Goal: Task Accomplishment & Management: Use online tool/utility

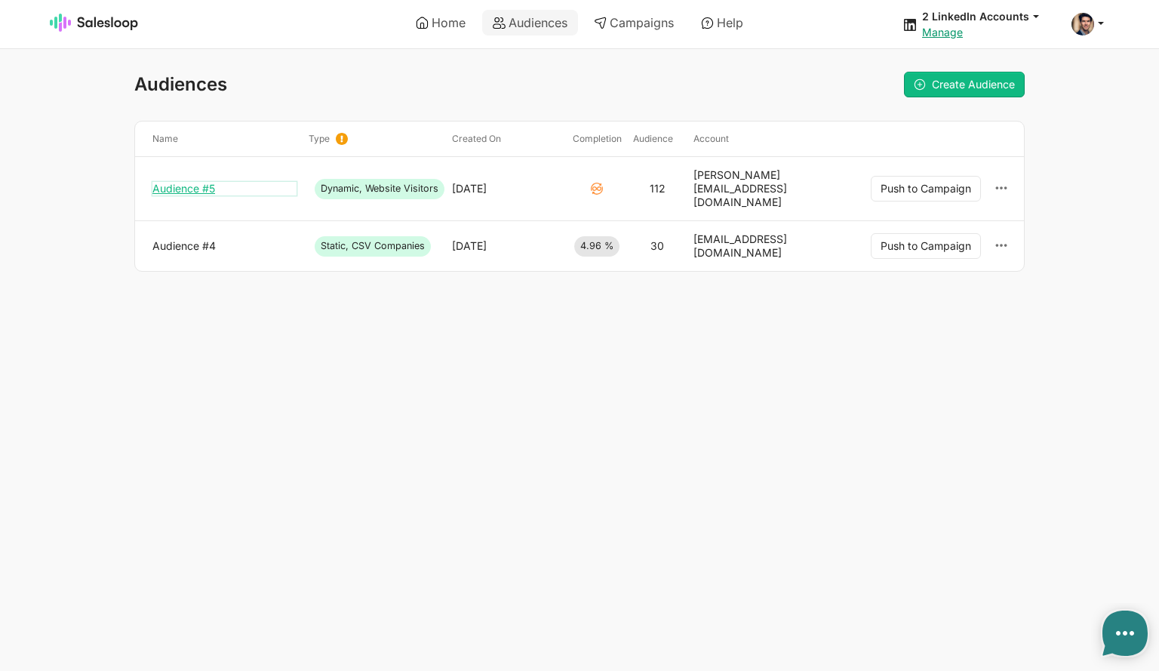
click at [187, 182] on link "Audience #5" at bounding box center [224, 189] width 144 height 14
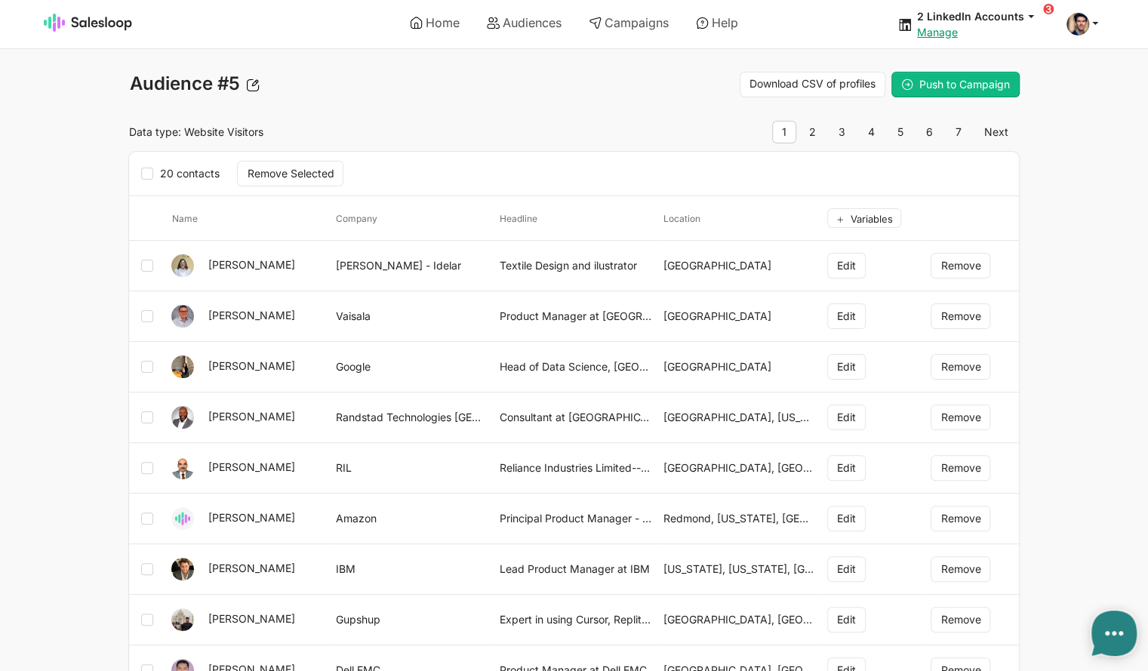
type textarea "x"
click at [533, 23] on link "Audiences" at bounding box center [524, 23] width 96 height 26
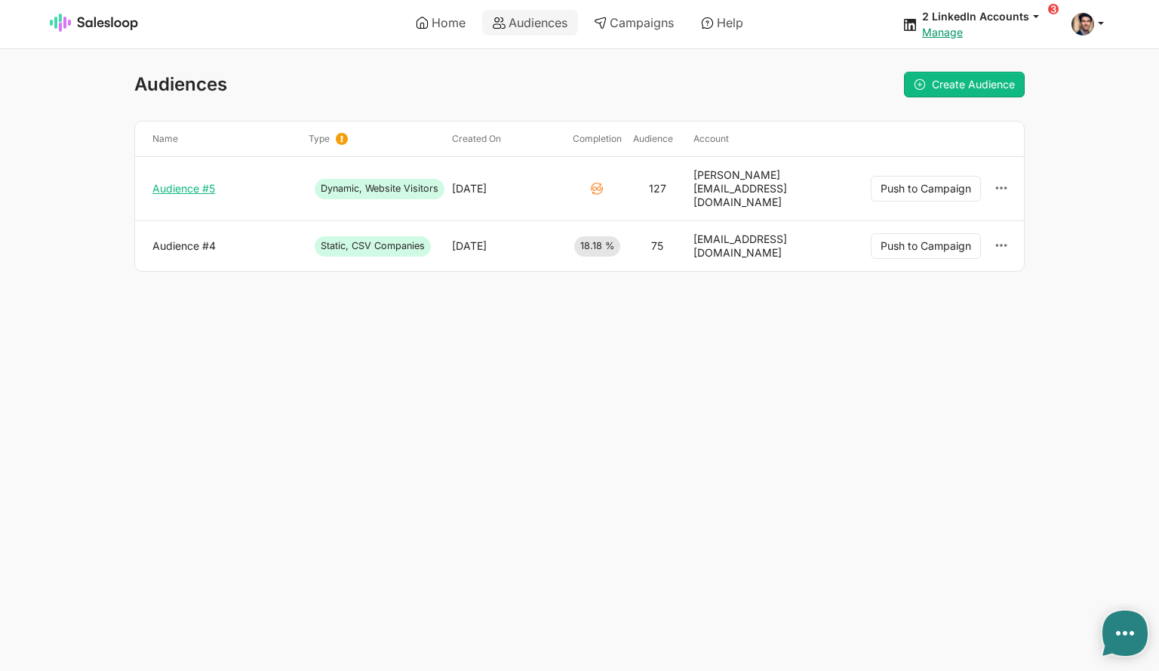
type textarea "x"
click at [179, 239] on link "Audience #4" at bounding box center [224, 246] width 144 height 14
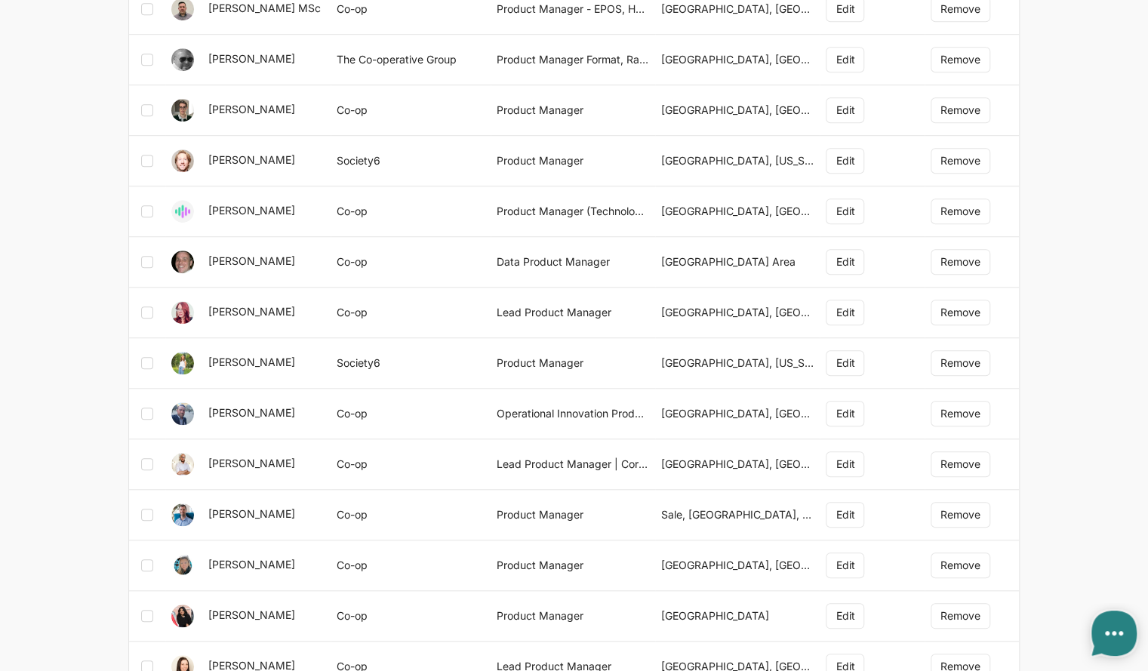
type textarea "x"
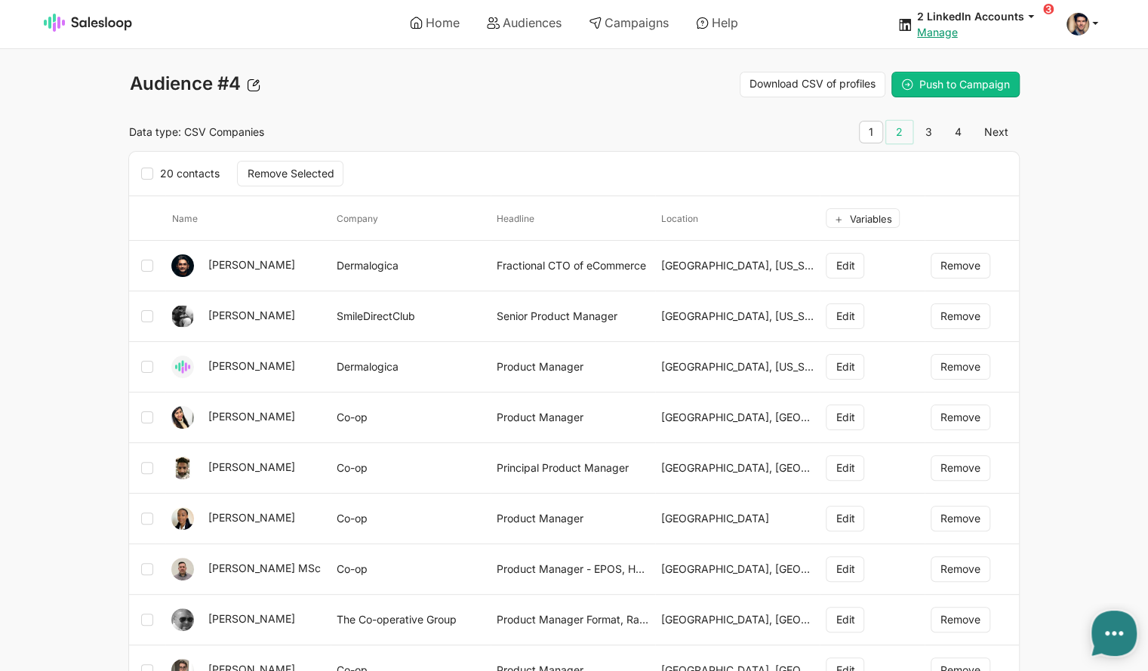
click at [909, 130] on link "2" at bounding box center [899, 132] width 26 height 23
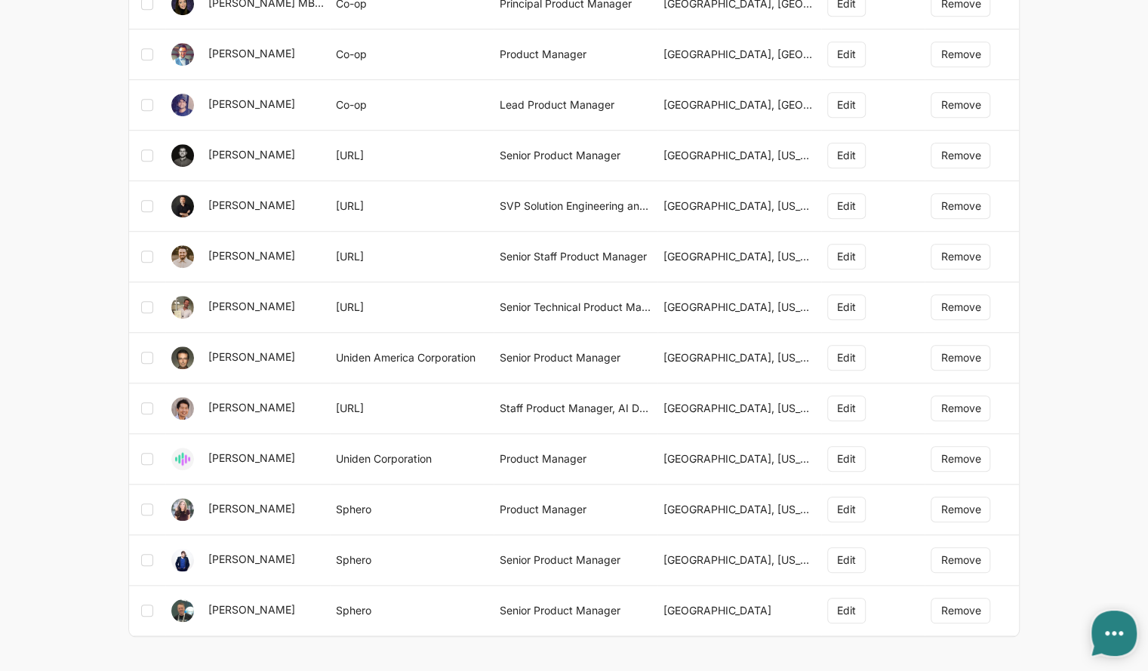
scroll to position [635, 0]
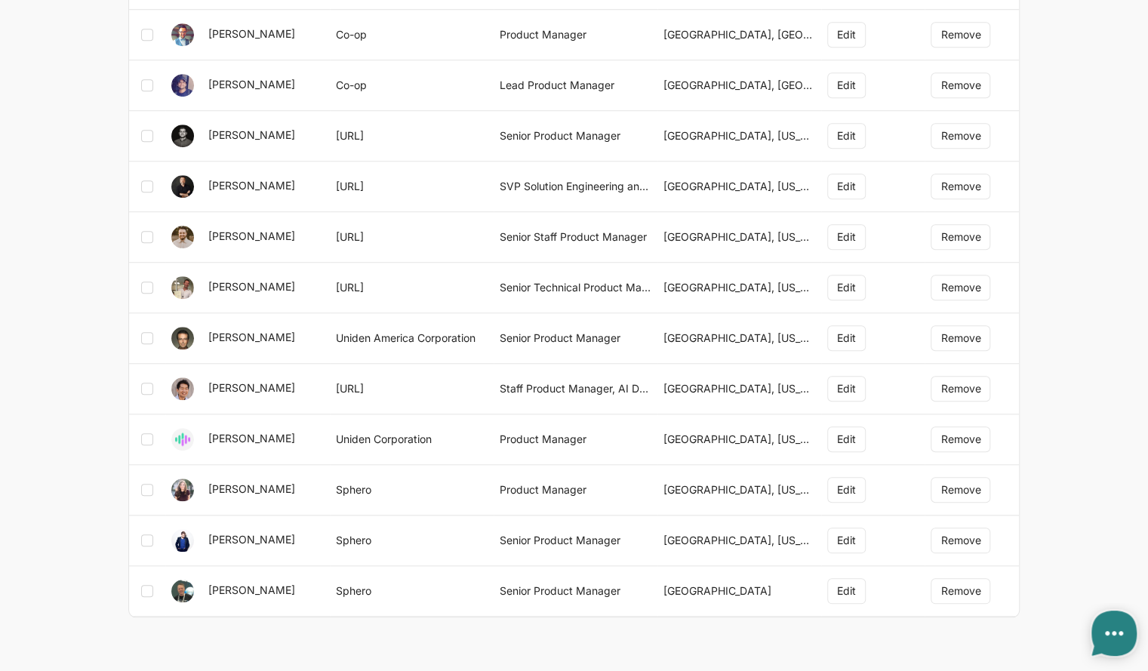
type textarea "x"
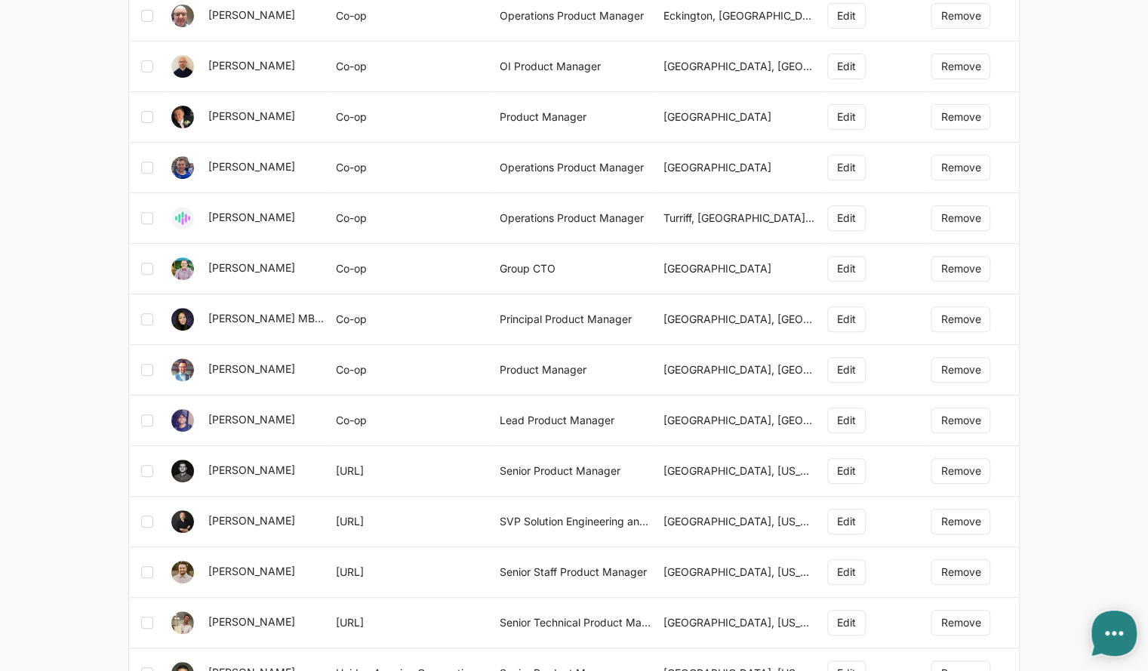
scroll to position [0, 0]
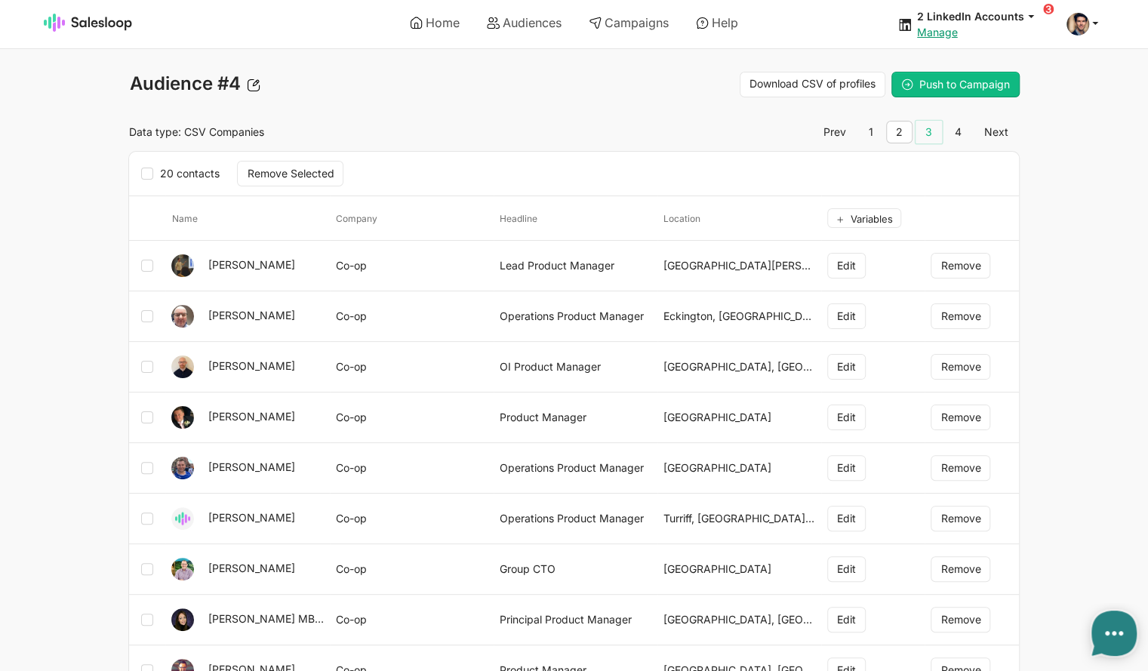
click at [936, 132] on link "3" at bounding box center [928, 132] width 26 height 23
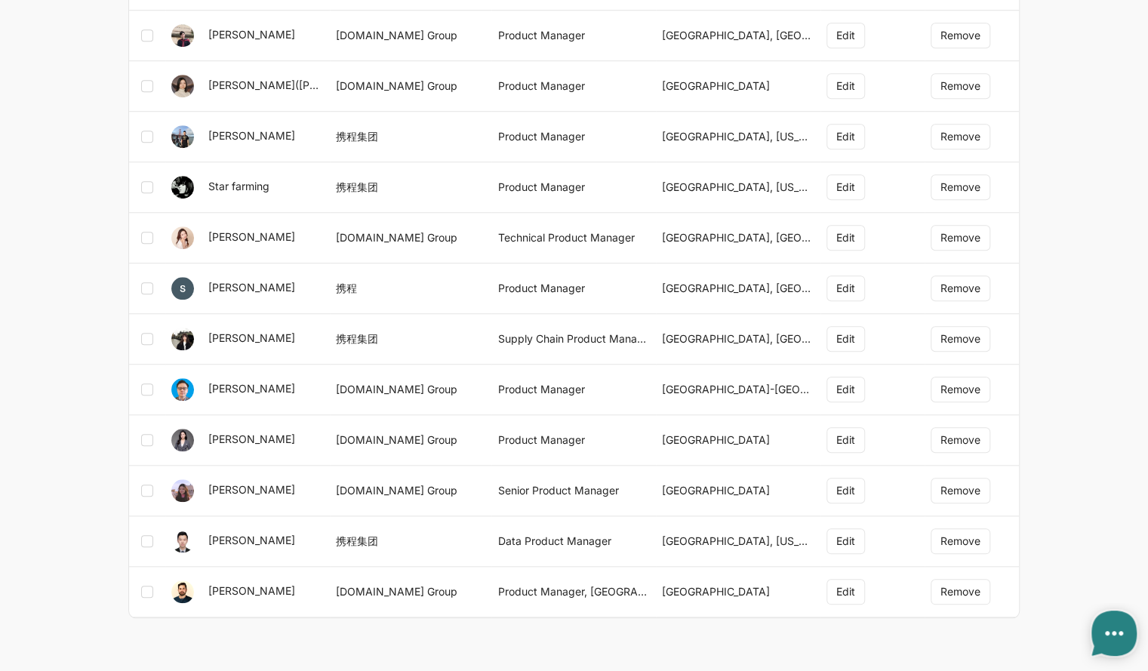
type textarea "x"
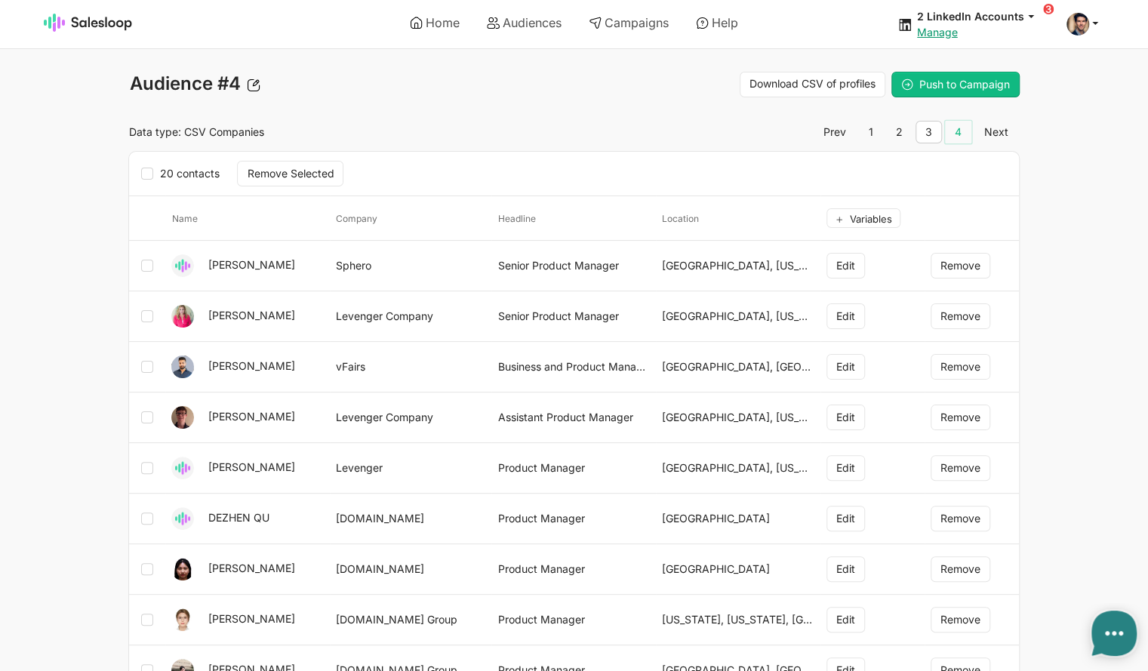
click at [957, 136] on link "4" at bounding box center [958, 132] width 26 height 23
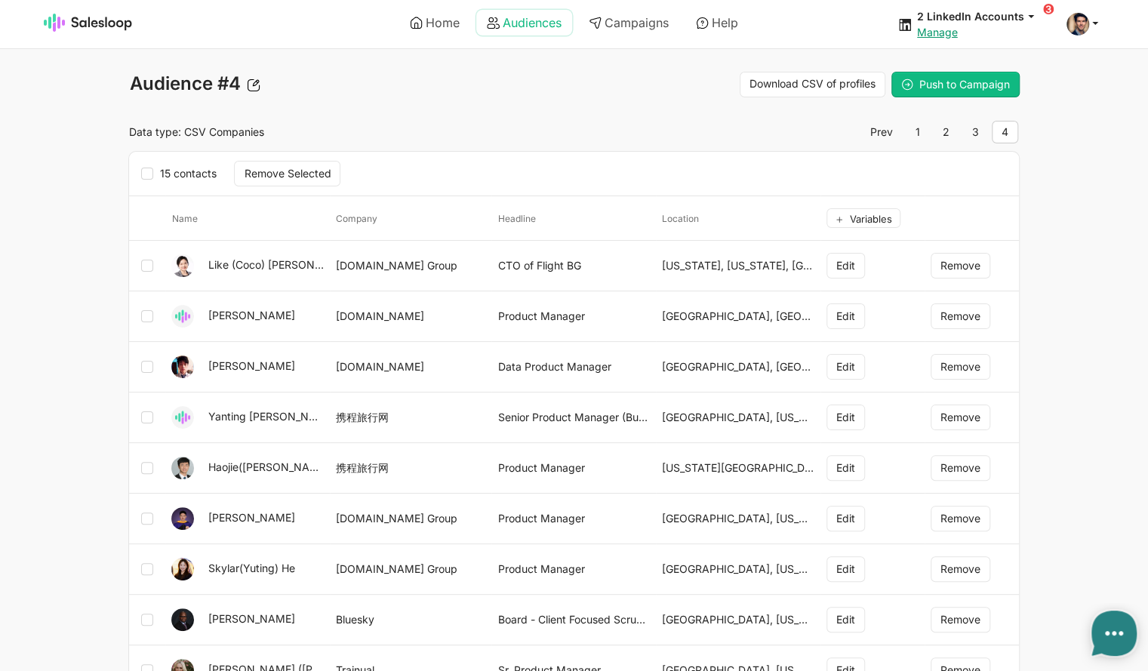
click at [527, 23] on link "Audiences" at bounding box center [524, 23] width 96 height 26
type textarea "x"
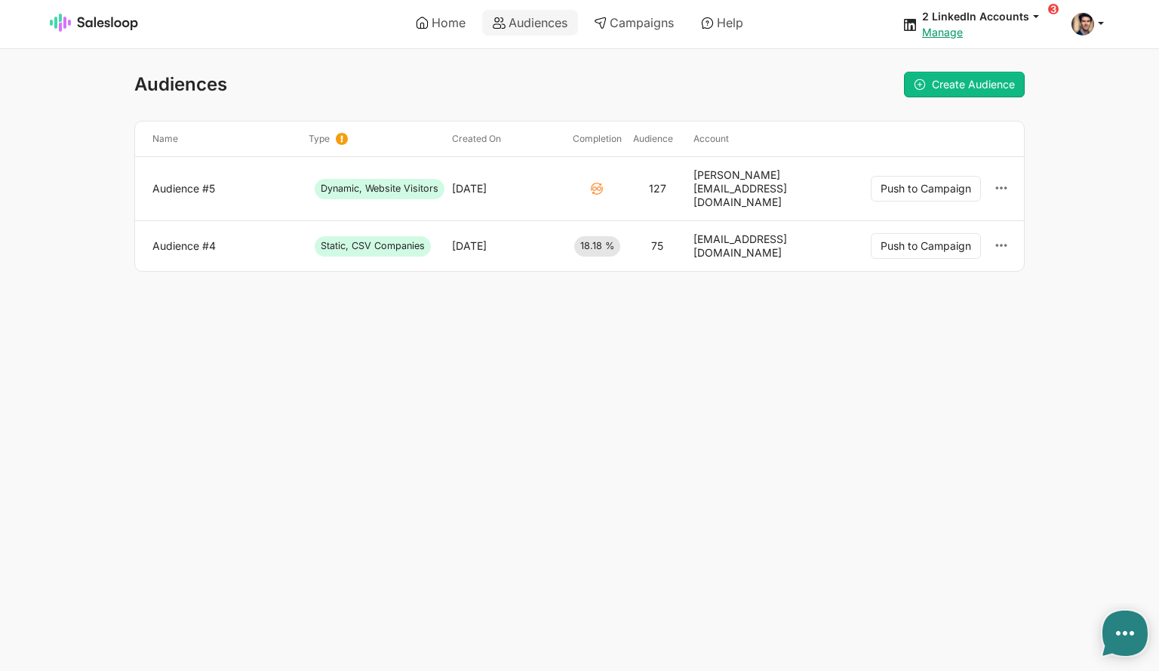
type textarea "x"
click at [183, 239] on link "Audience #4" at bounding box center [224, 246] width 144 height 14
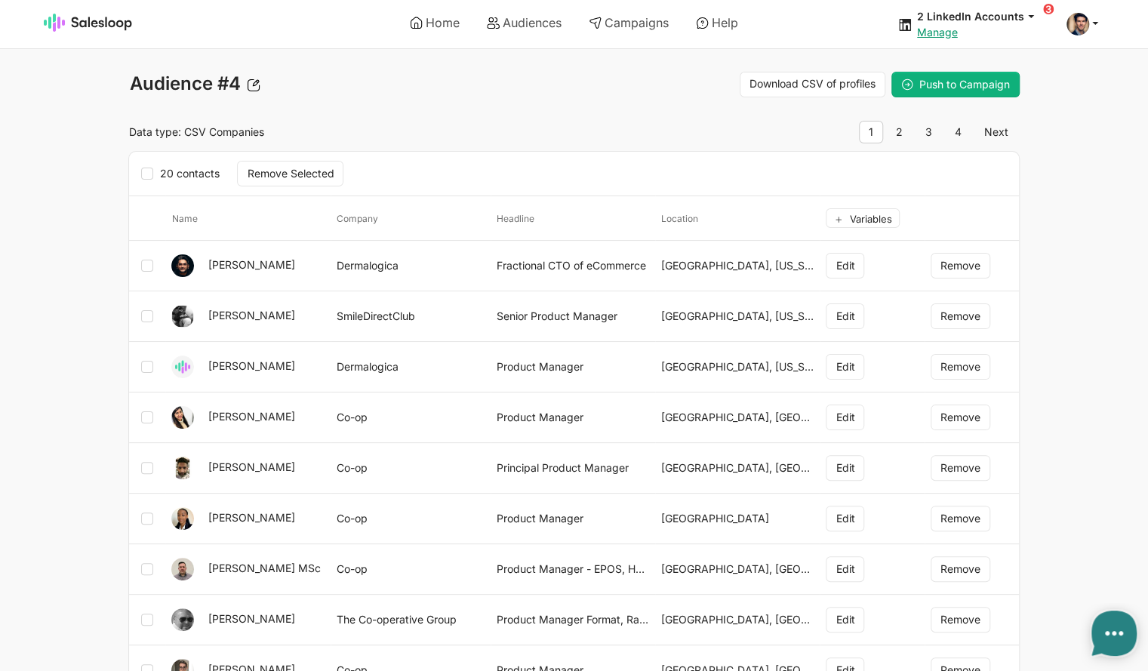
type textarea "x"
click at [963, 85] on span "Push to Campaign" at bounding box center [964, 84] width 91 height 13
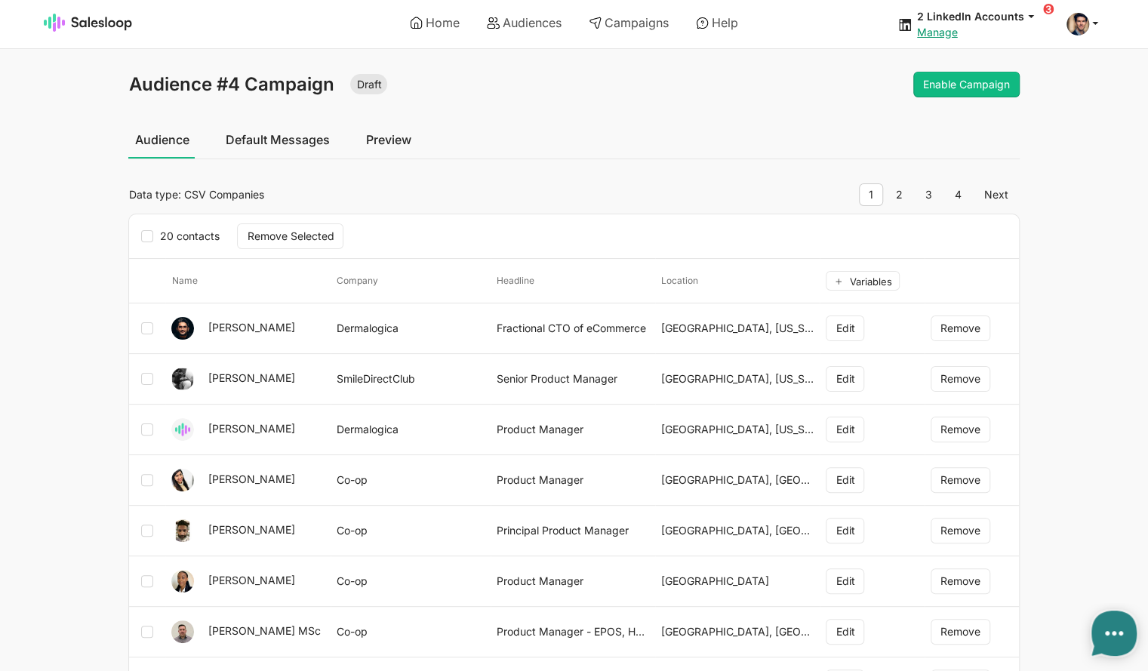
type textarea "x"
click at [269, 145] on link "Default Messages" at bounding box center [277, 140] width 116 height 38
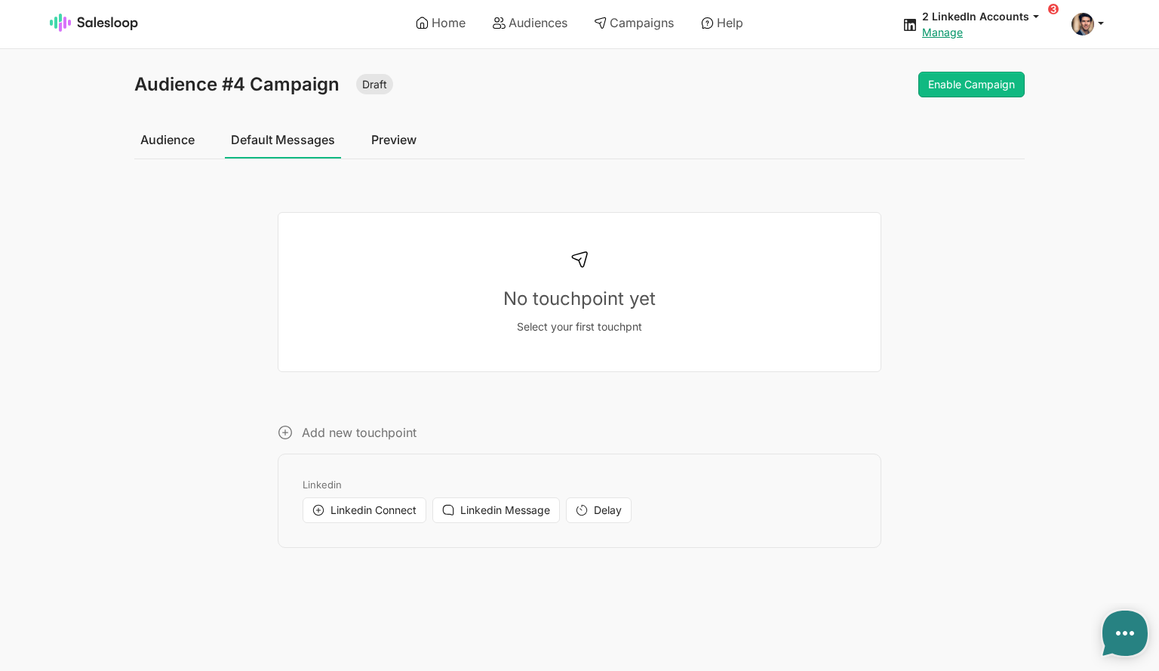
type textarea "x"
click at [354, 509] on span "Linkedin Connect" at bounding box center [373, 509] width 86 height 13
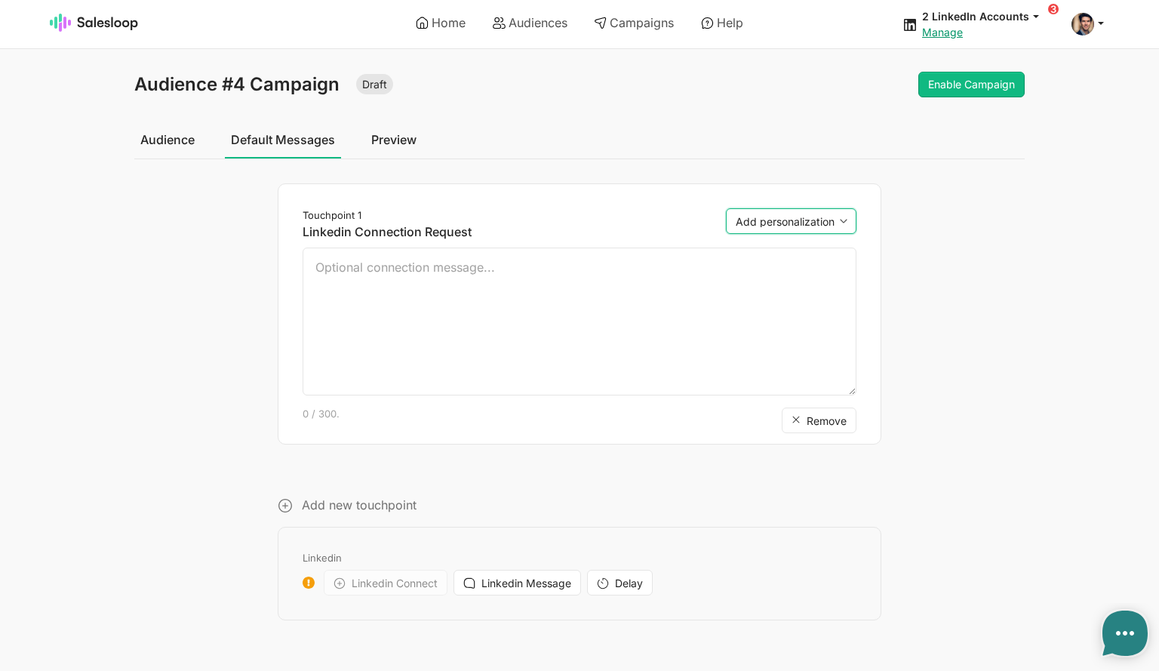
click at [806, 209] on select "Add personalization first_name last_name company position location company_loca…" at bounding box center [791, 221] width 131 height 26
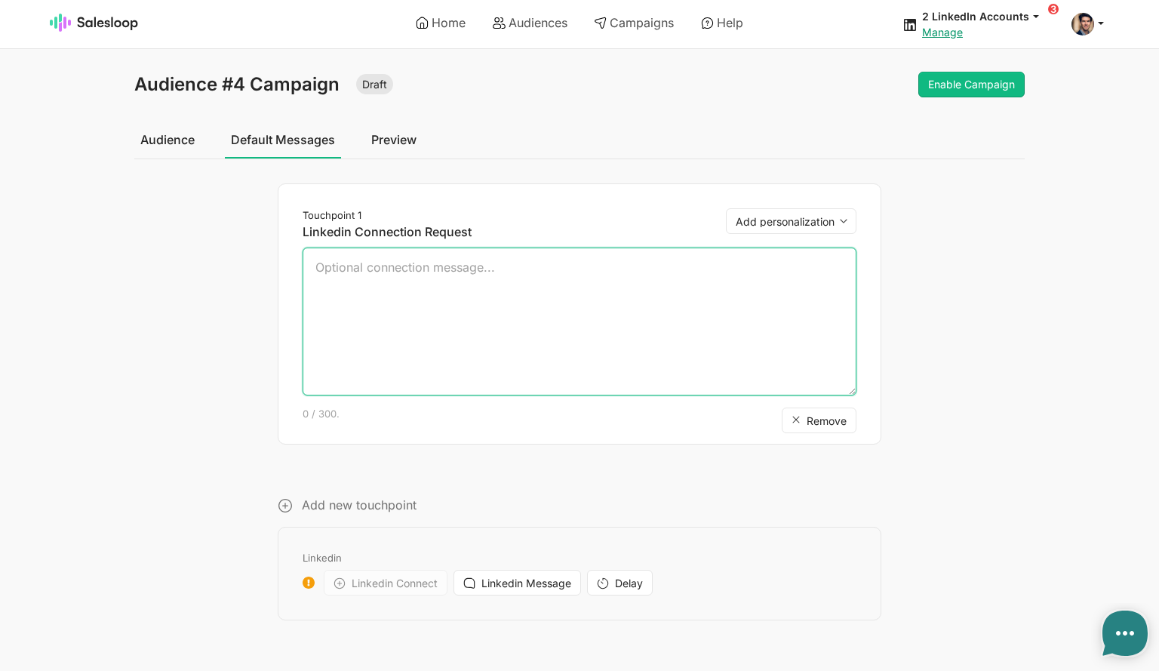
click at [453, 285] on textarea at bounding box center [580, 321] width 554 height 148
type textarea "Hi"
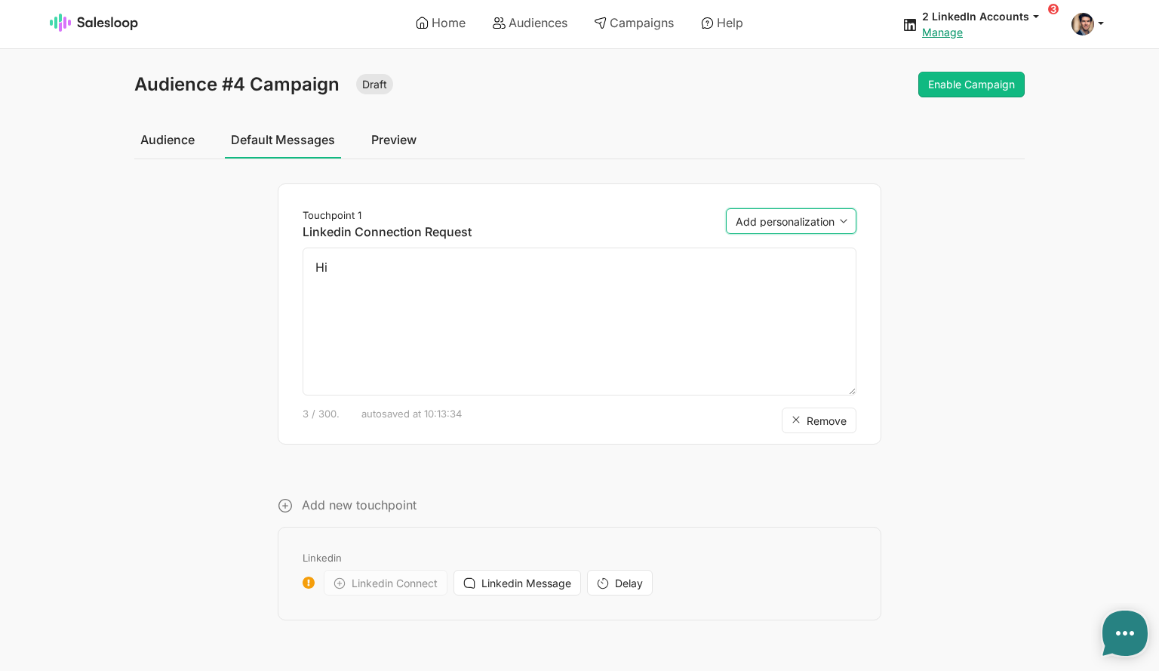
click at [836, 218] on select "Add personalization first_name last_name company position location company_loca…" at bounding box center [791, 221] width 131 height 26
select select "{first_name}"
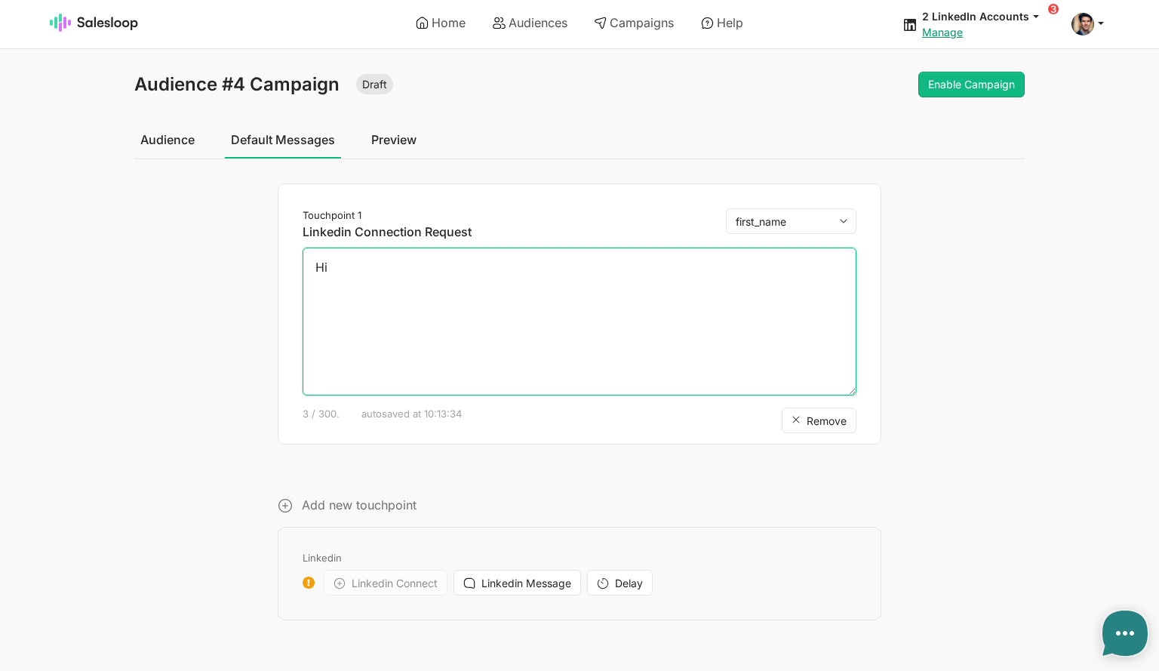
click at [726, 208] on select "Add personalization first_name last_name company position location company_loca…" at bounding box center [791, 221] width 131 height 26
click at [522, 288] on textarea "Hi {first_name}" at bounding box center [580, 321] width 554 height 148
click at [528, 300] on textarea "Hi {first_name}, I saw you're using Zerobounce for" at bounding box center [580, 321] width 554 height 148
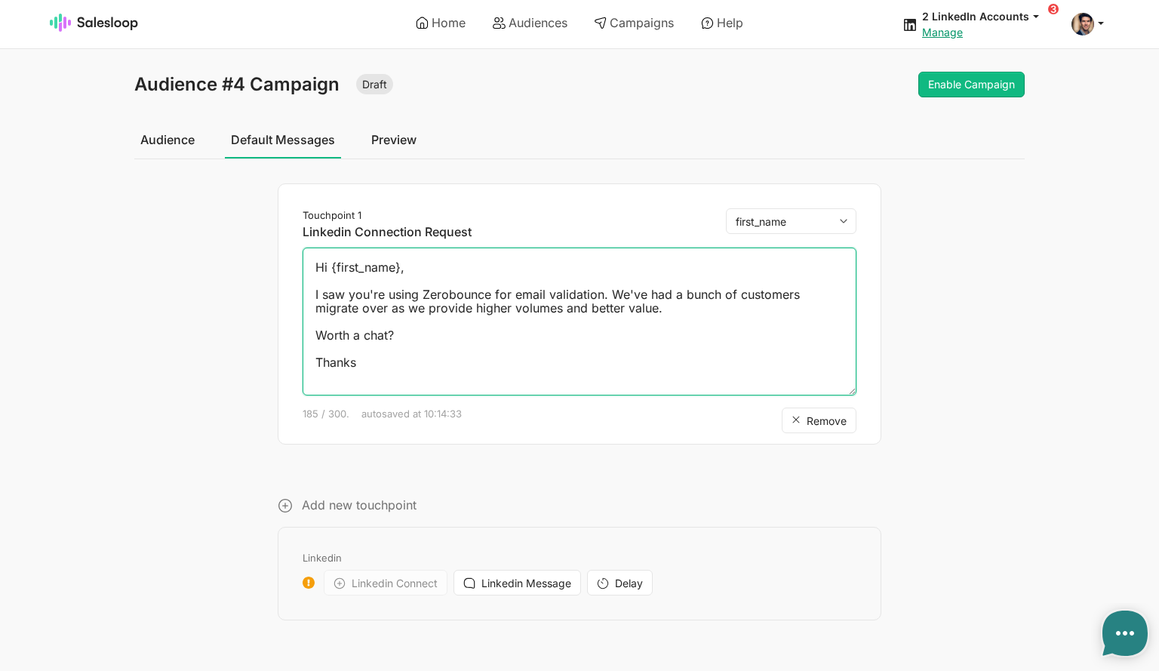
scroll to position [2, 0]
click at [392, 306] on textarea "Hi {first_name}, I saw you're using Zerobounce for email validation. We've had …" at bounding box center [580, 321] width 554 height 148
drag, startPoint x: 492, startPoint y: 303, endPoint x: 438, endPoint y: 306, distance: 53.7
click at [438, 306] on textarea "Hi {first_name}, I saw you're using Zerobounce for email validation. We've had …" at bounding box center [580, 321] width 554 height 148
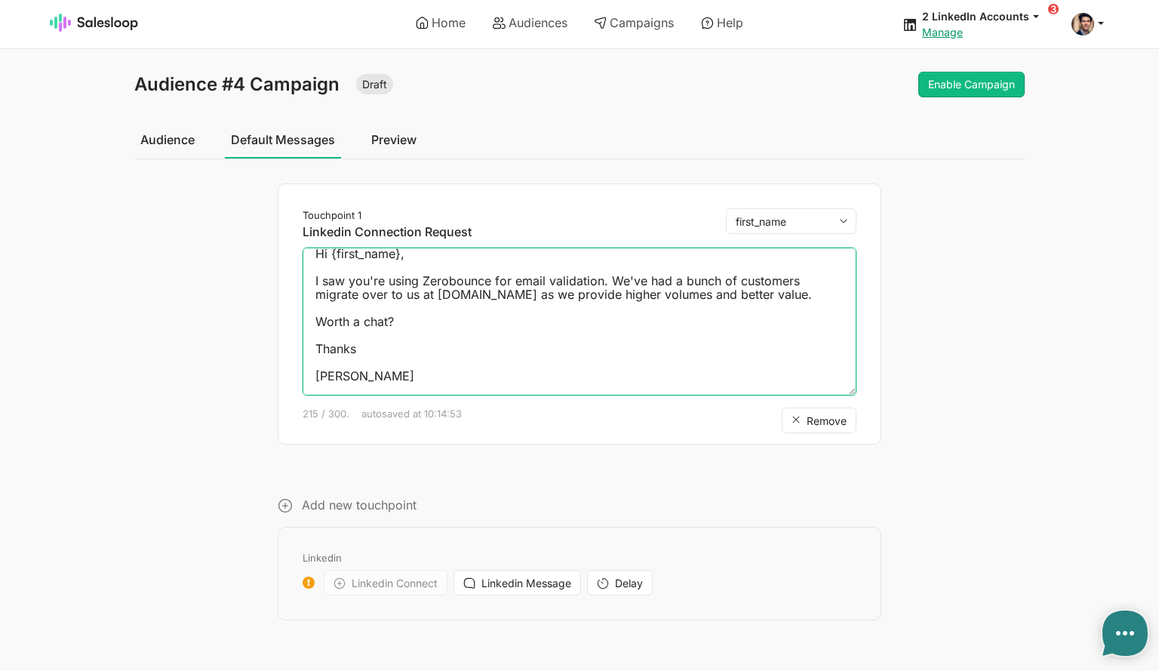
click at [373, 376] on textarea "Hi {first_name}, I saw you're using Zerobounce for email validation. We've had …" at bounding box center [580, 321] width 554 height 148
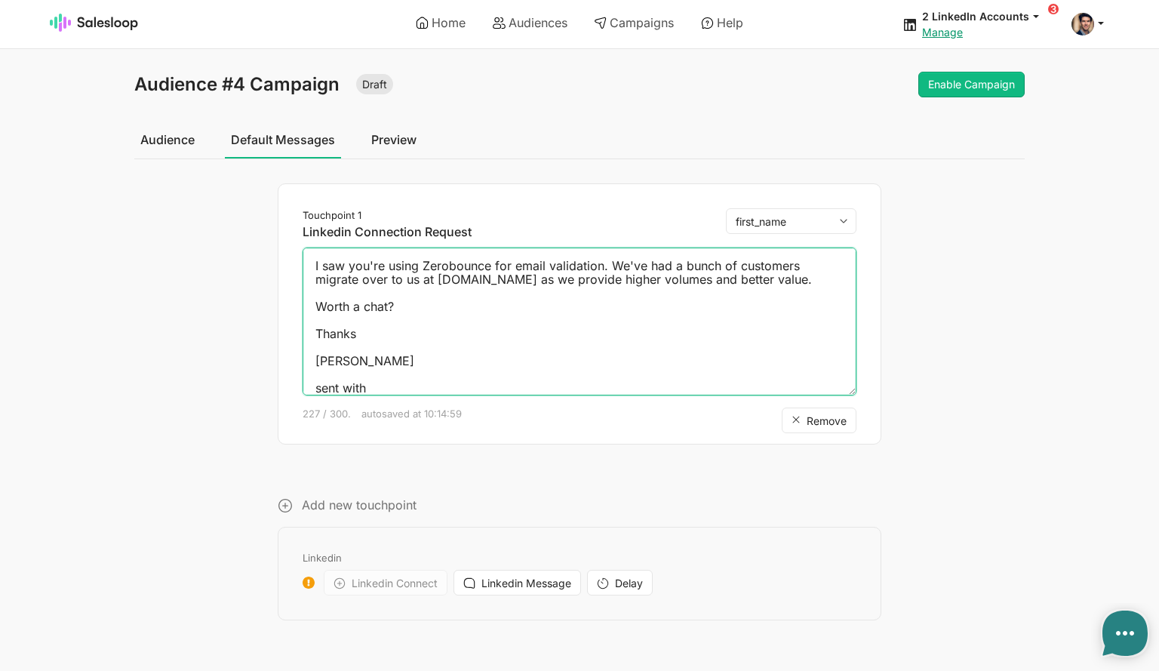
paste textarea "❤️"
type textarea "Hi {first_name}, I saw you're using Zerobounce for email validation. We've had …"
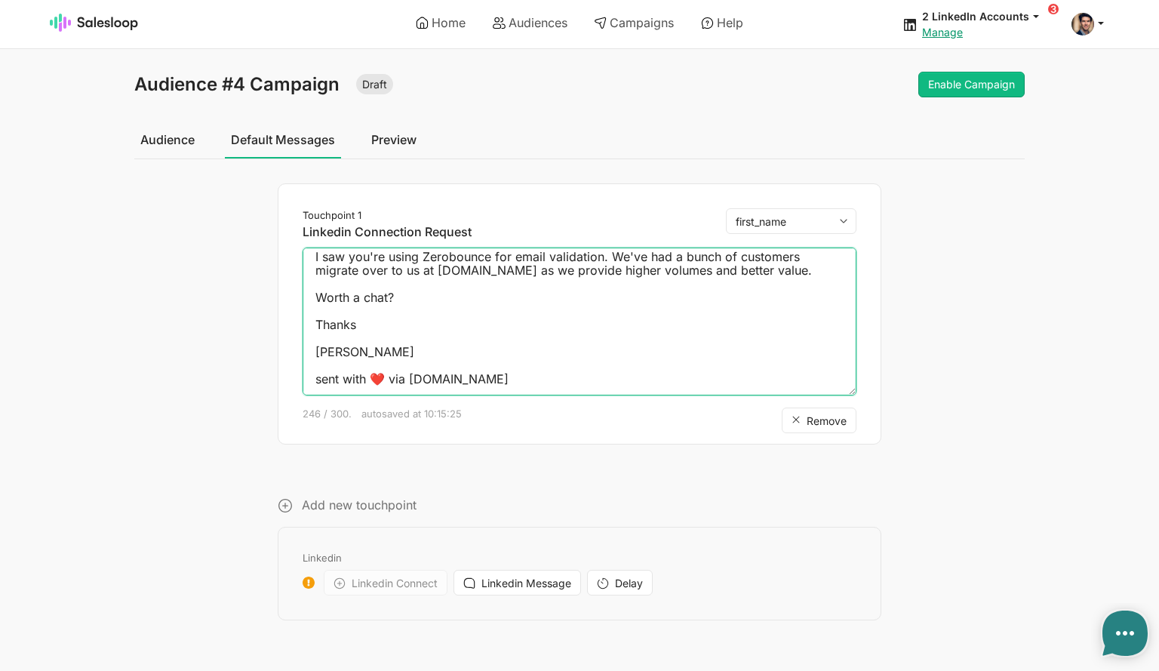
scroll to position [41, 0]
type textarea "x"
type textarea "Hi {first_name}, I saw you're using Zerobounce for email validation. We've had …"
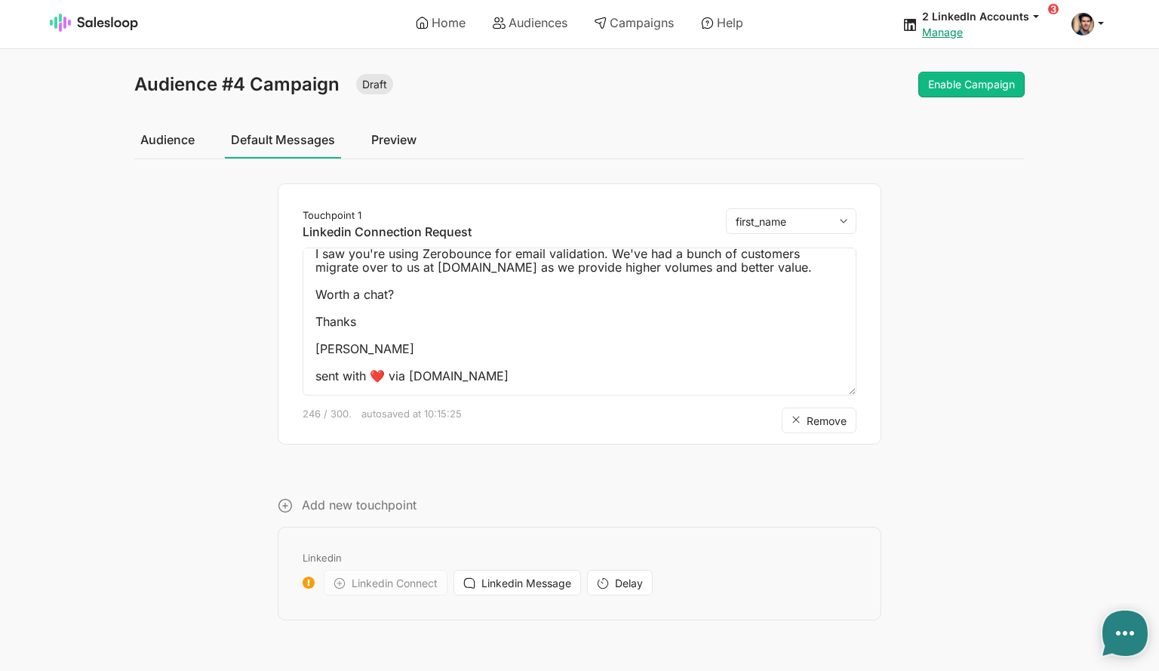
click at [407, 140] on link "Preview" at bounding box center [393, 140] width 57 height 38
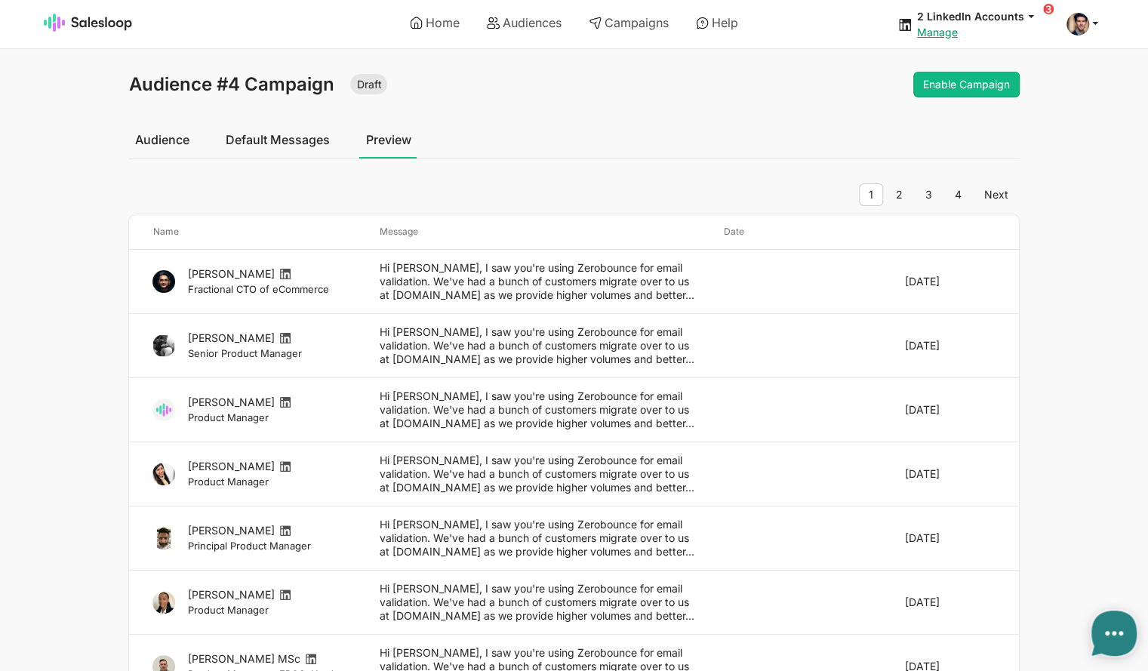
type textarea "x"
click at [970, 87] on button "Enable Campaign" at bounding box center [966, 85] width 106 height 26
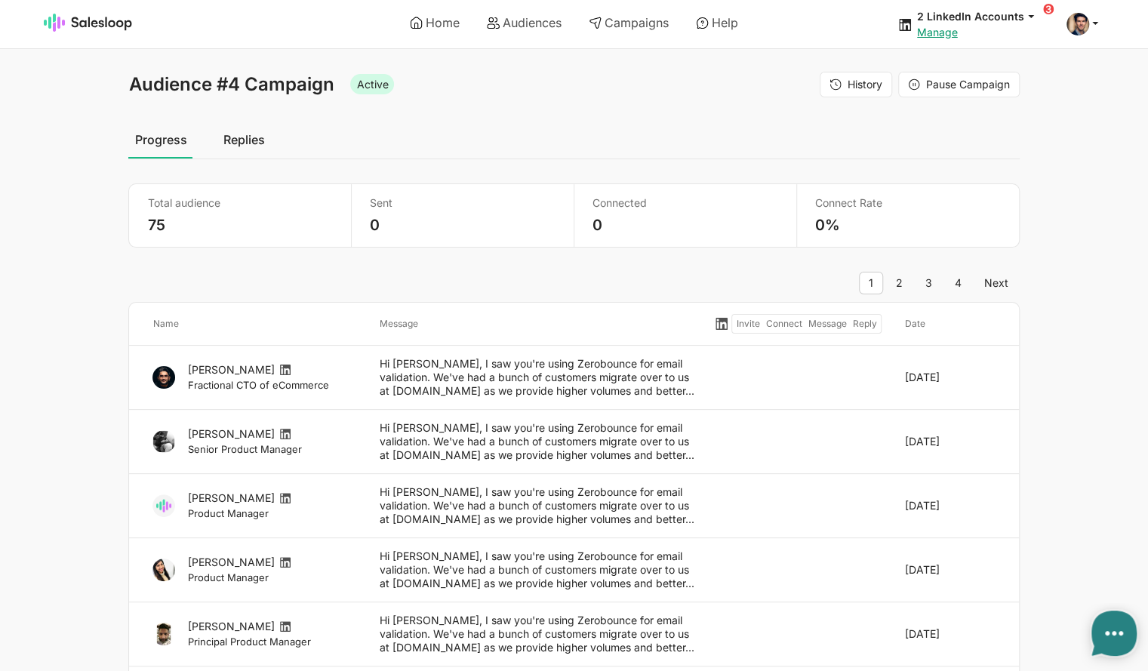
type textarea "x"
click at [429, 23] on link "Home" at bounding box center [434, 23] width 71 height 26
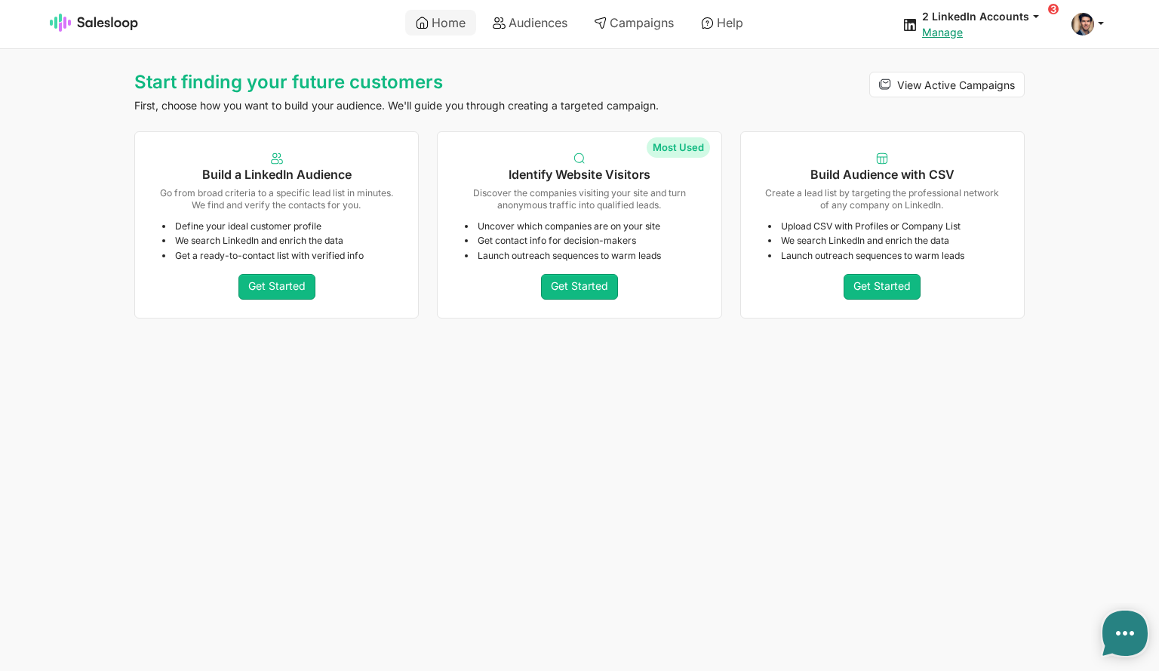
type textarea "x"
click at [550, 20] on link "Audiences" at bounding box center [530, 23] width 96 height 26
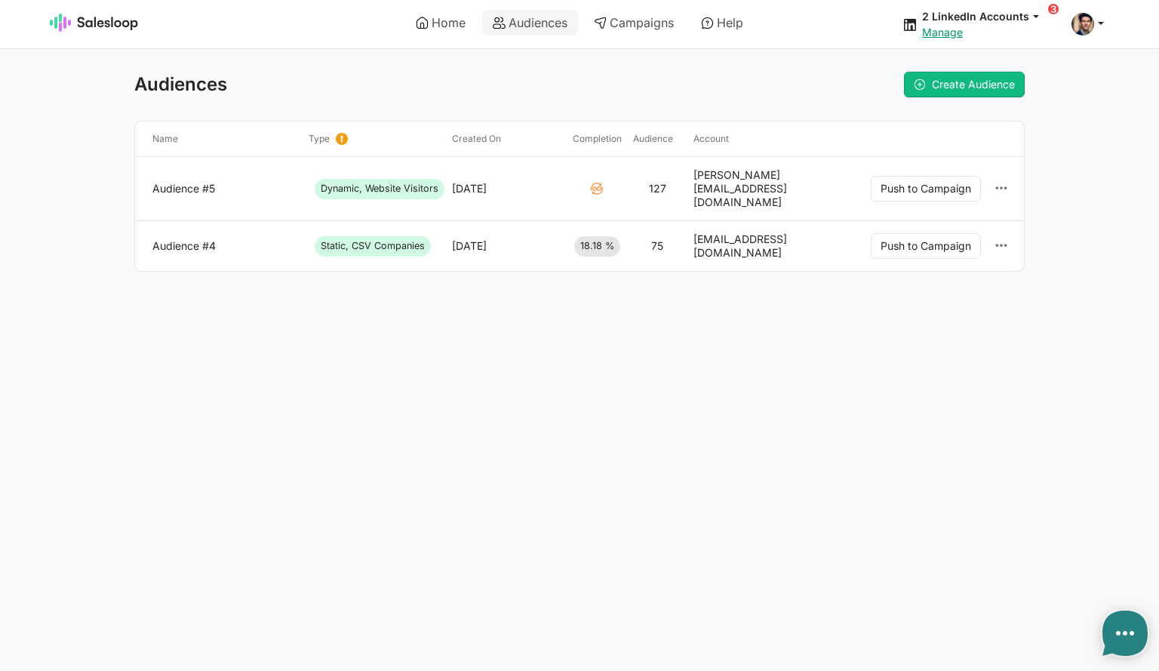
type textarea "x"
click at [195, 182] on link "Audience #5" at bounding box center [224, 189] width 144 height 14
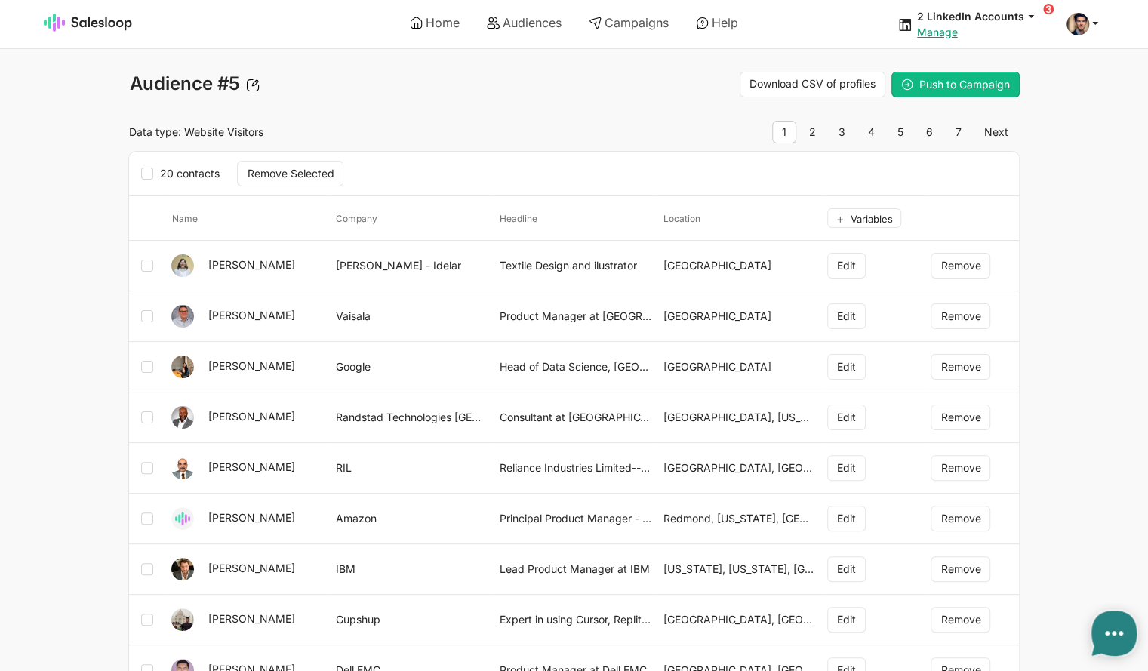
type textarea "x"
click at [622, 20] on link "Campaigns" at bounding box center [628, 23] width 101 height 26
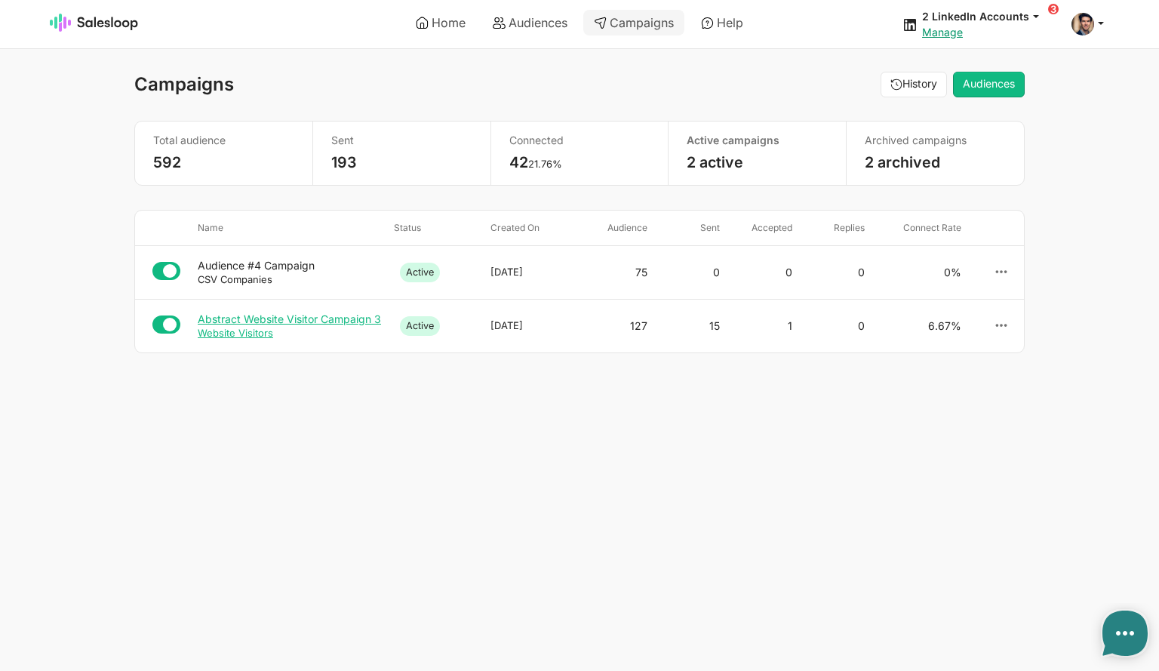
type textarea "x"
click at [243, 322] on div "Abstract Website Visitor Campaign 3" at bounding box center [290, 319] width 184 height 14
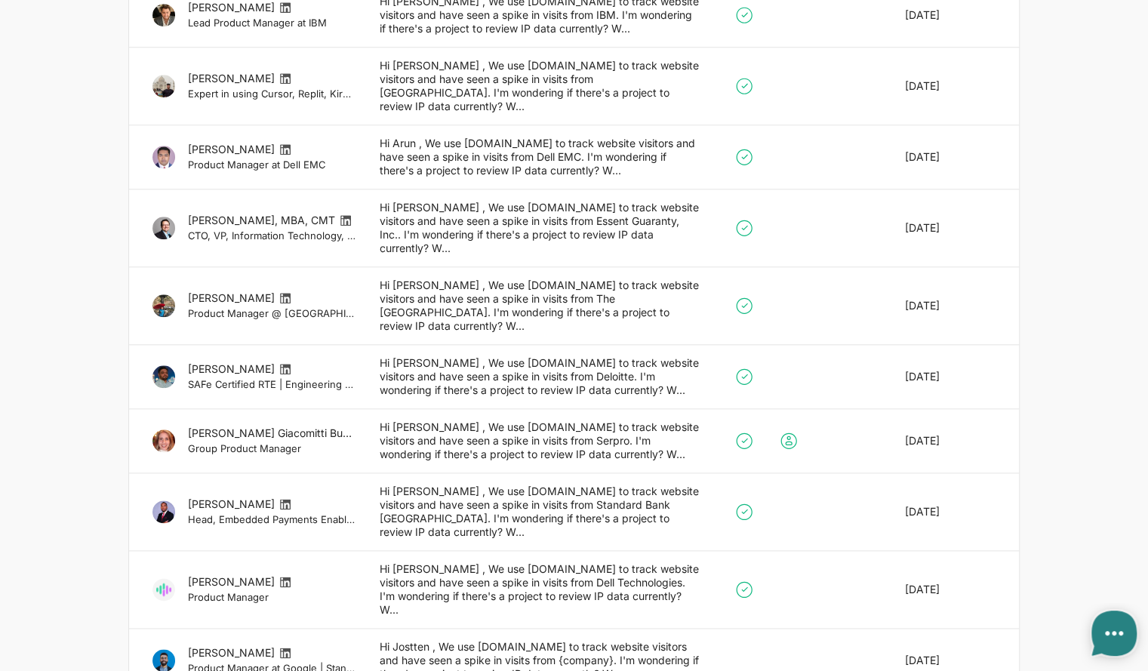
type textarea "x"
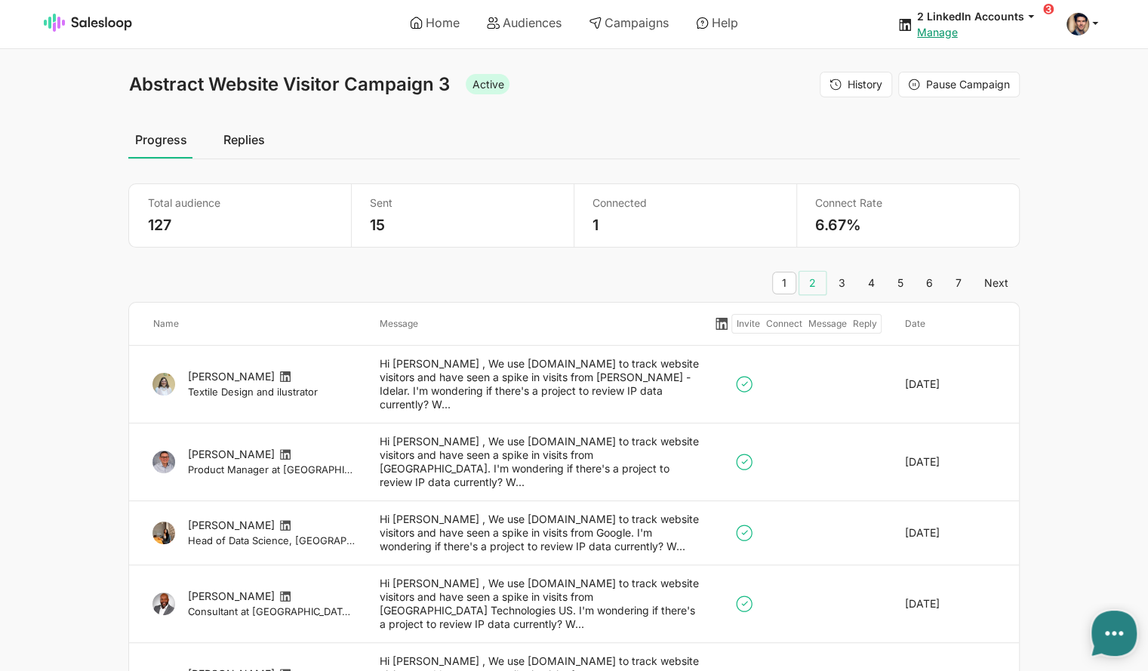
click at [816, 278] on link "2" at bounding box center [812, 283] width 26 height 23
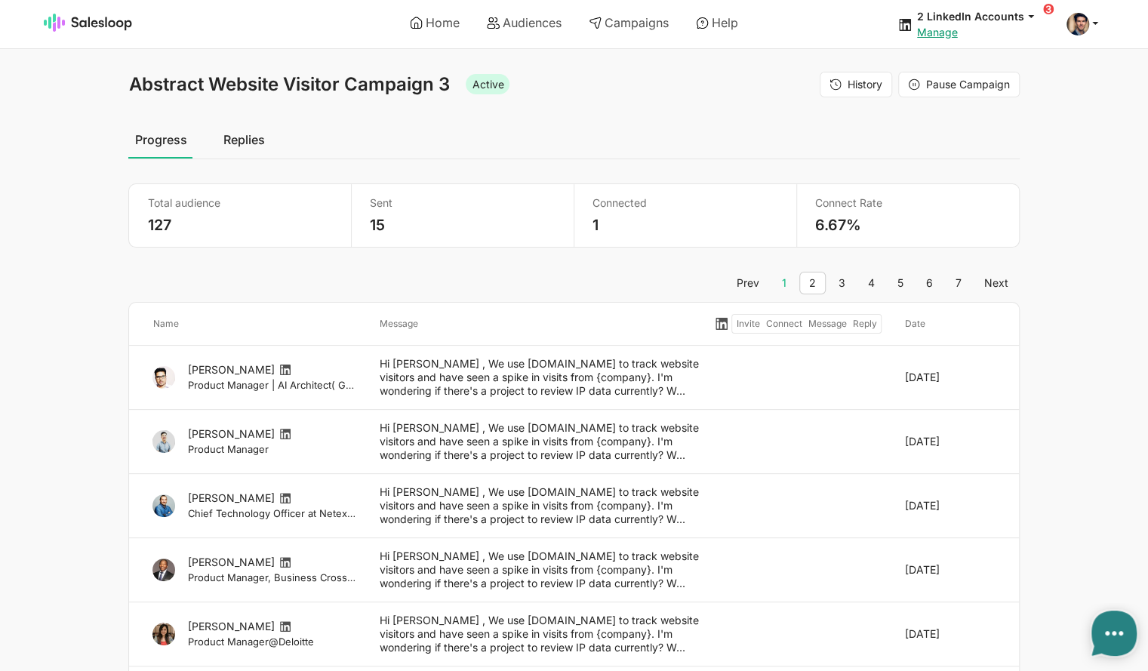
type textarea "x"
click at [791, 277] on link "1" at bounding box center [784, 283] width 24 height 23
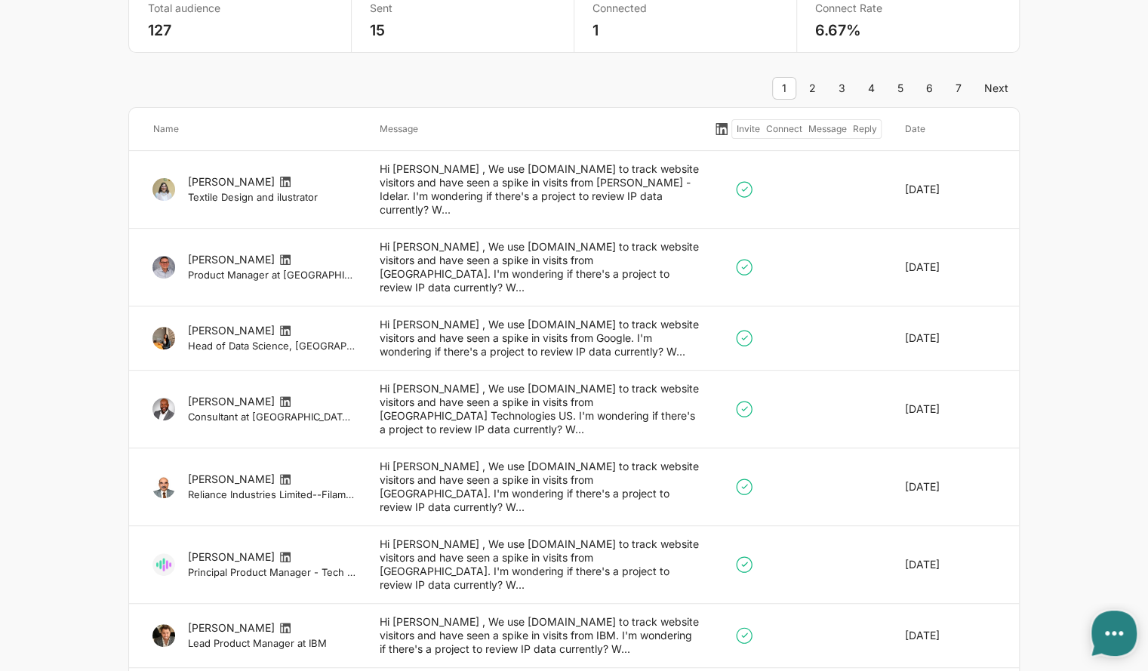
scroll to position [377, 0]
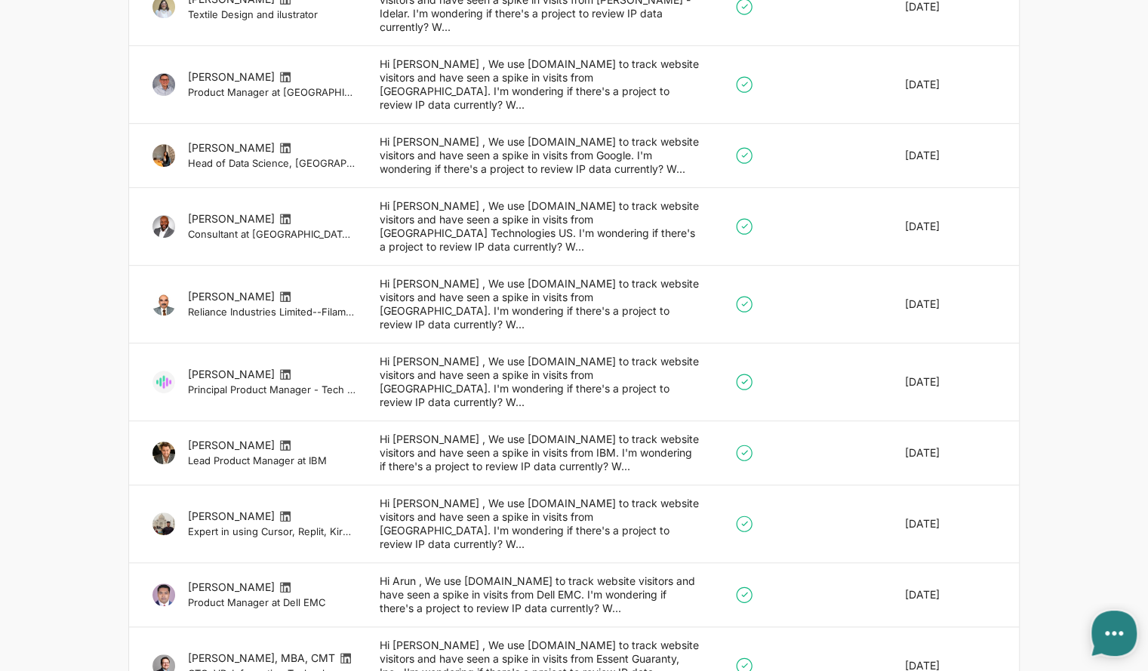
type textarea "x"
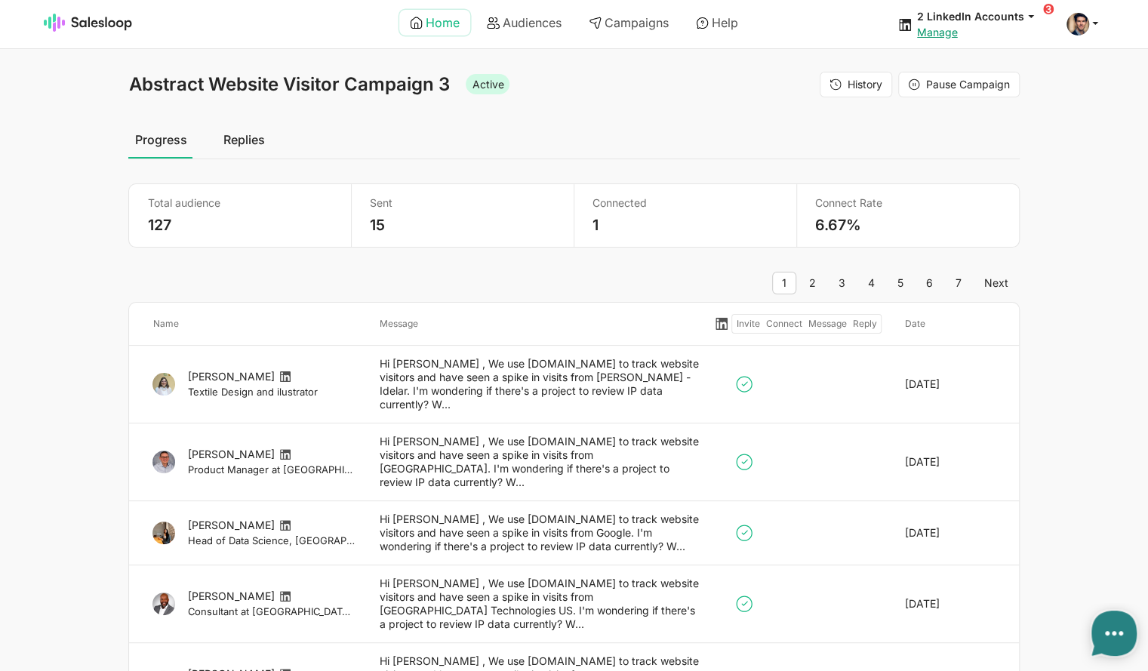
click at [434, 25] on link "Home" at bounding box center [434, 23] width 71 height 26
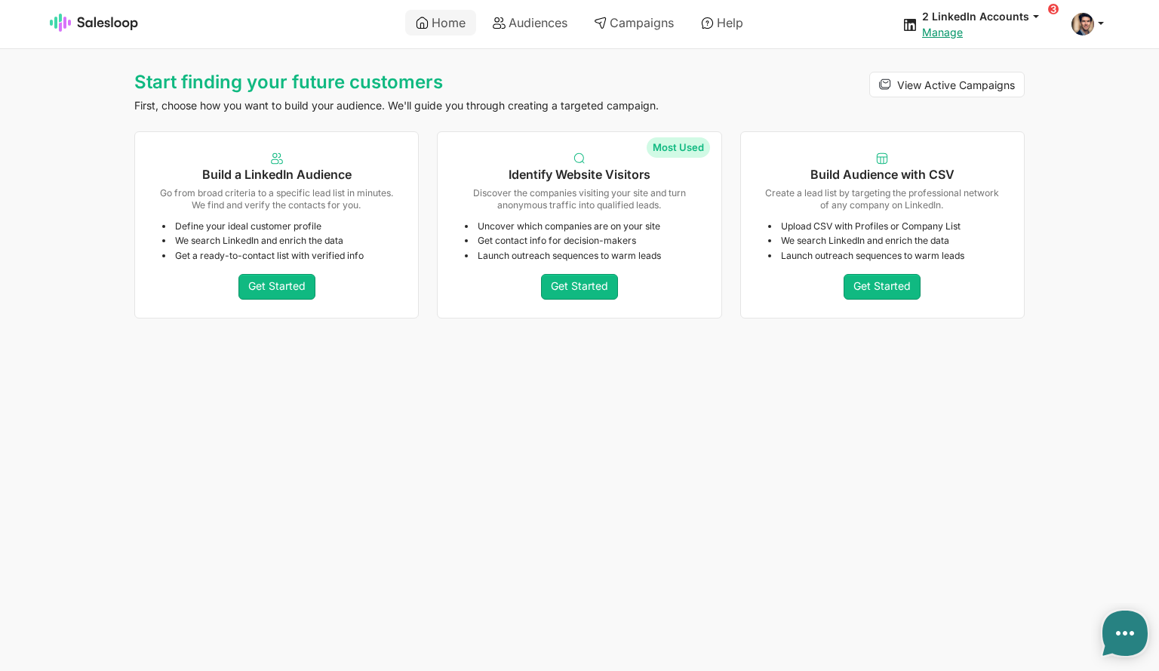
type textarea "x"
click at [573, 287] on link "Get Started" at bounding box center [579, 287] width 77 height 26
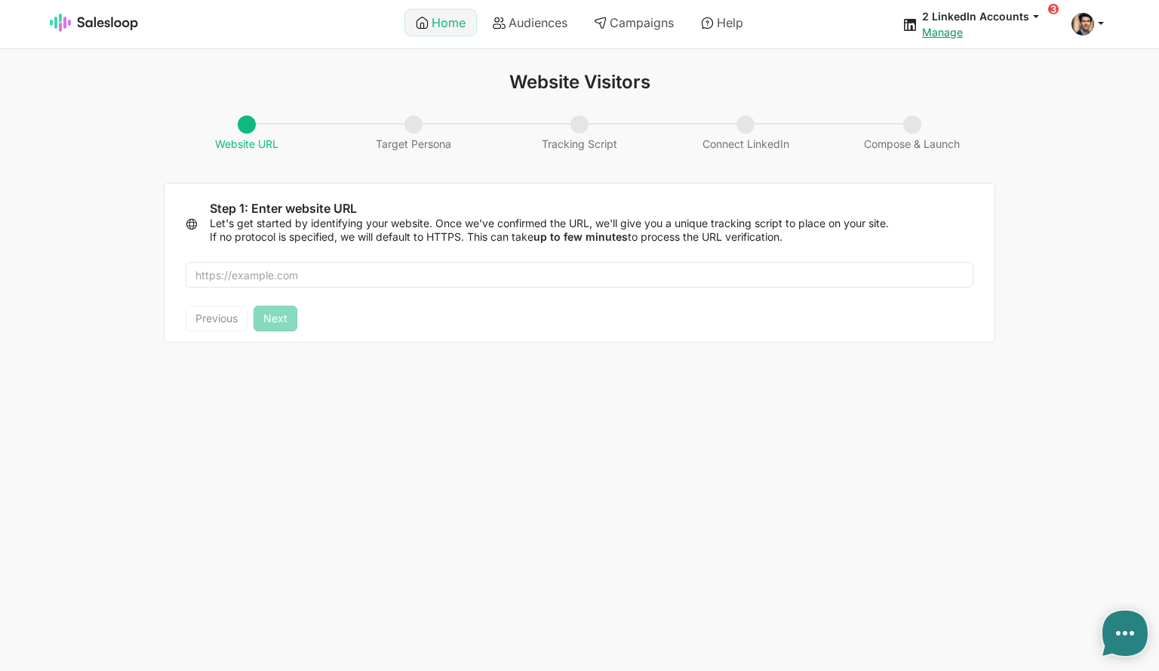
click at [419, 26] on icon at bounding box center [422, 23] width 13 height 13
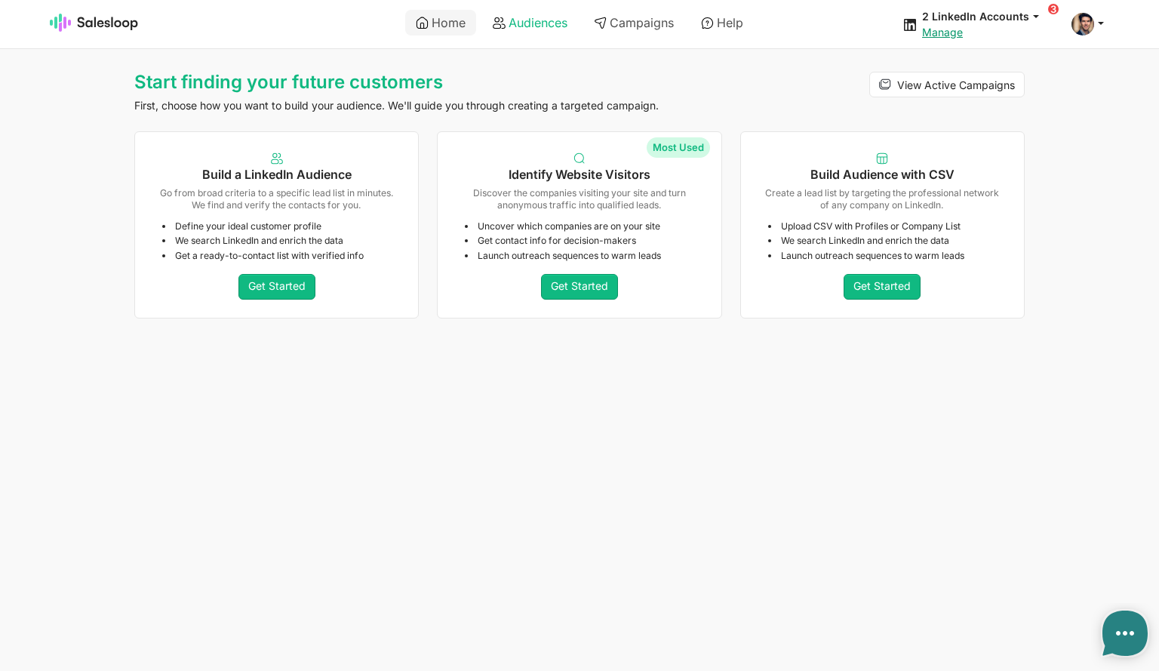
type textarea "x"
drag, startPoint x: 531, startPoint y: 23, endPoint x: 524, endPoint y: 19, distance: 8.8
click at [531, 23] on link "Audiences" at bounding box center [530, 23] width 96 height 26
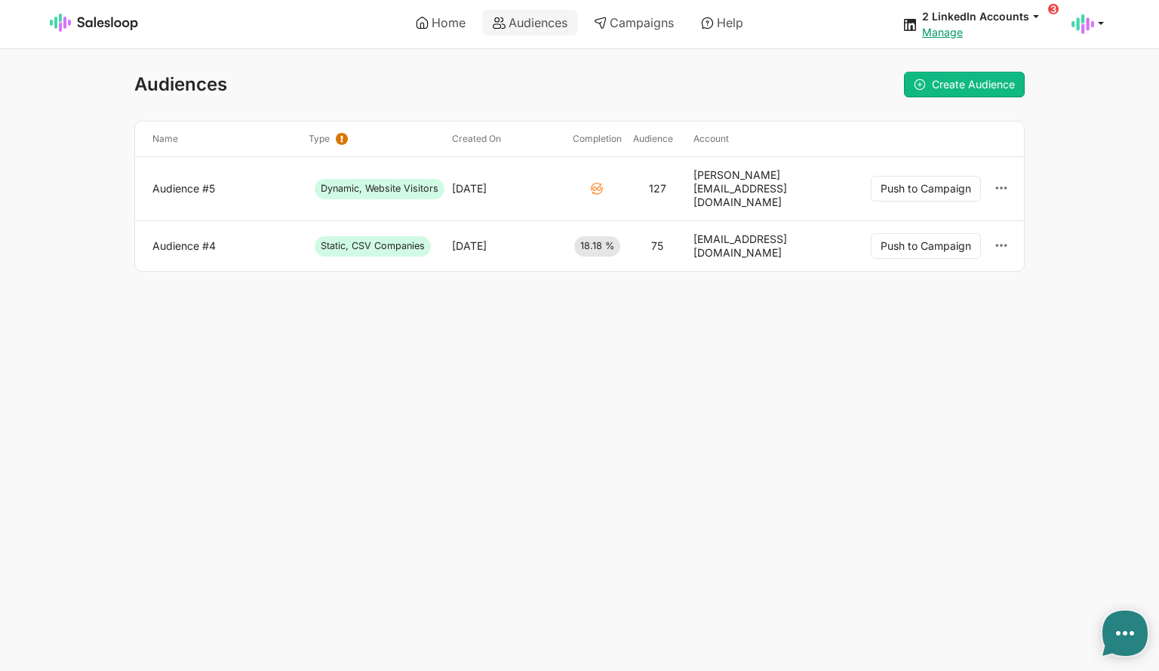
type textarea "x"
